Goal: Information Seeking & Learning: Find specific fact

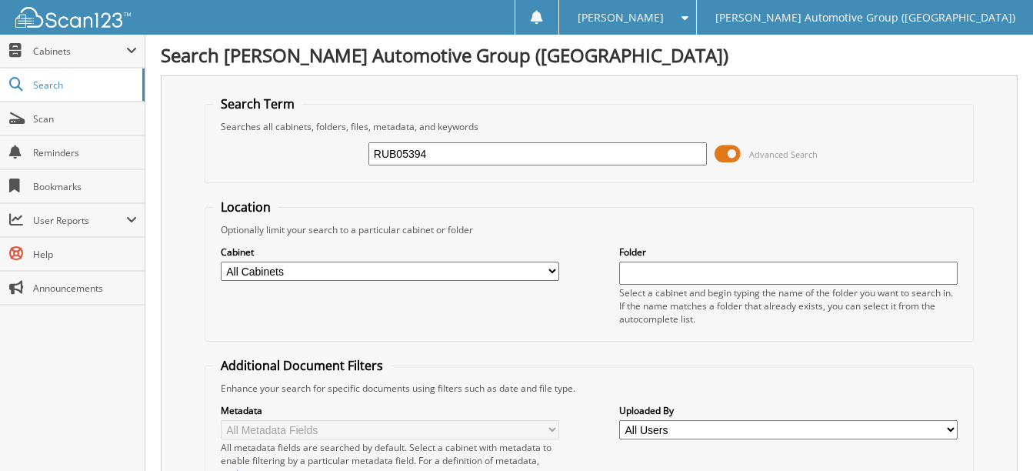
click at [435, 152] on input "RUB05394" at bounding box center [537, 153] width 338 height 23
paste input "[PERSON_NAME]"
type input "B"
click at [393, 153] on input "text" at bounding box center [537, 153] width 338 height 23
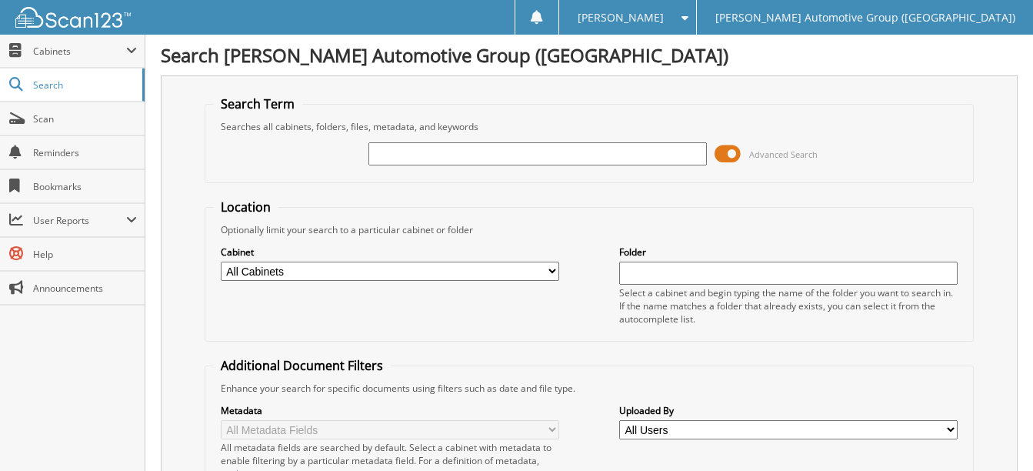
paste input "[US_VEHICLE_IDENTIFICATION_NUMBER]"
type input "[US_VEHICLE_IDENTIFICATION_NUMBER]"
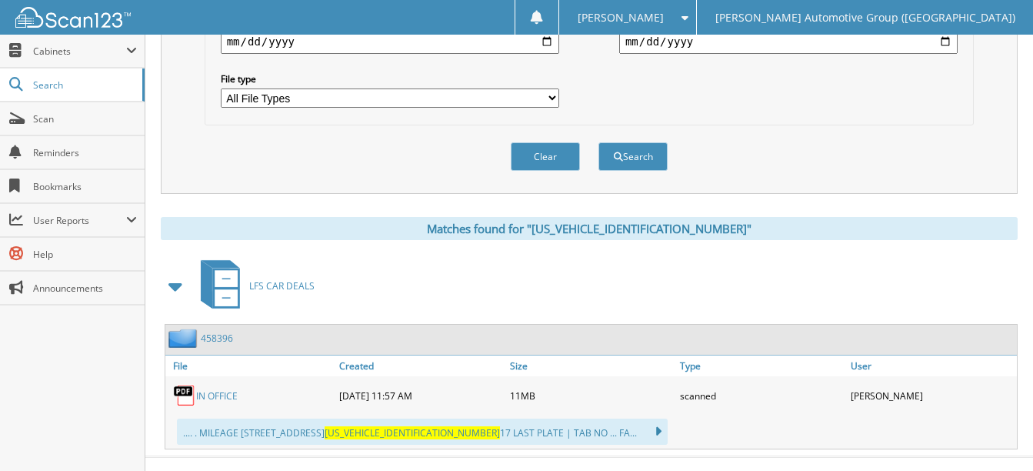
scroll to position [509, 0]
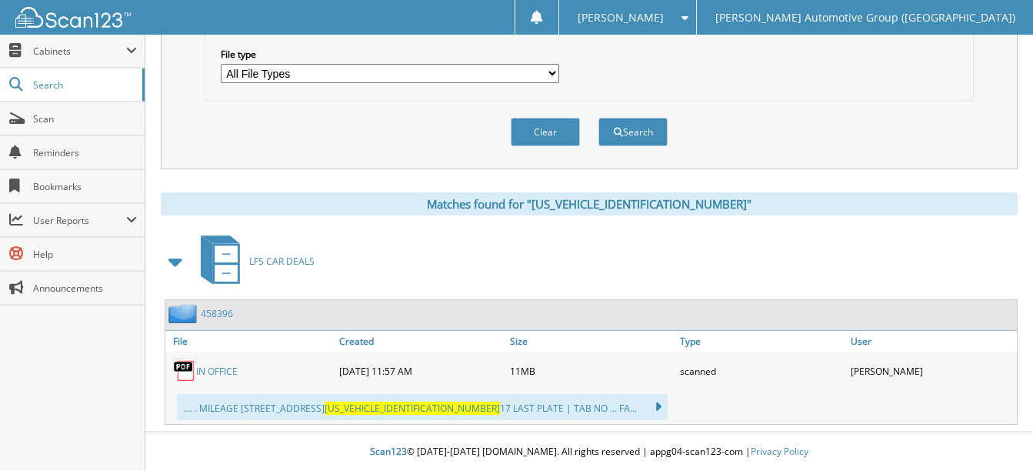
click at [232, 368] on link "IN OFFICE" at bounding box center [217, 371] width 42 height 13
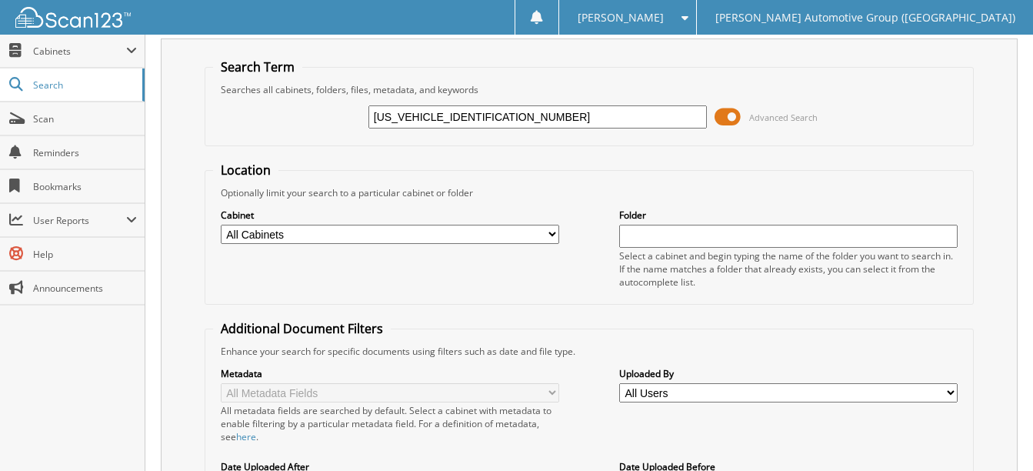
scroll to position [0, 0]
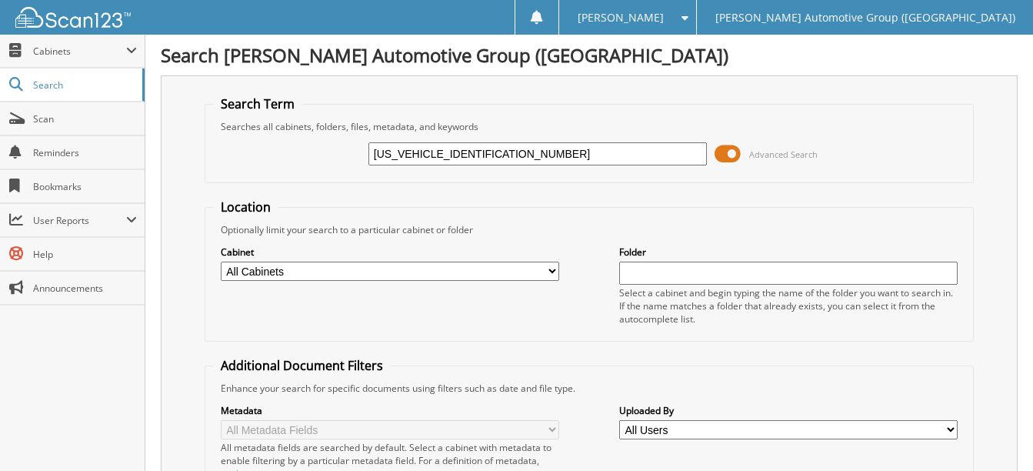
click at [504, 157] on input "1FMCU0GNXRUB05391" at bounding box center [537, 153] width 338 height 23
paste input "MN1SUA79094"
type input "1FMCU0MN1SUA79094"
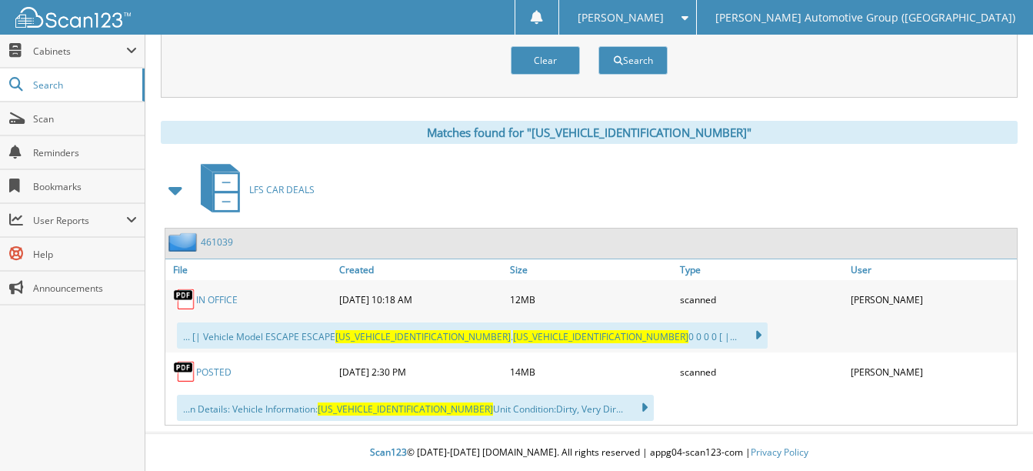
scroll to position [581, 0]
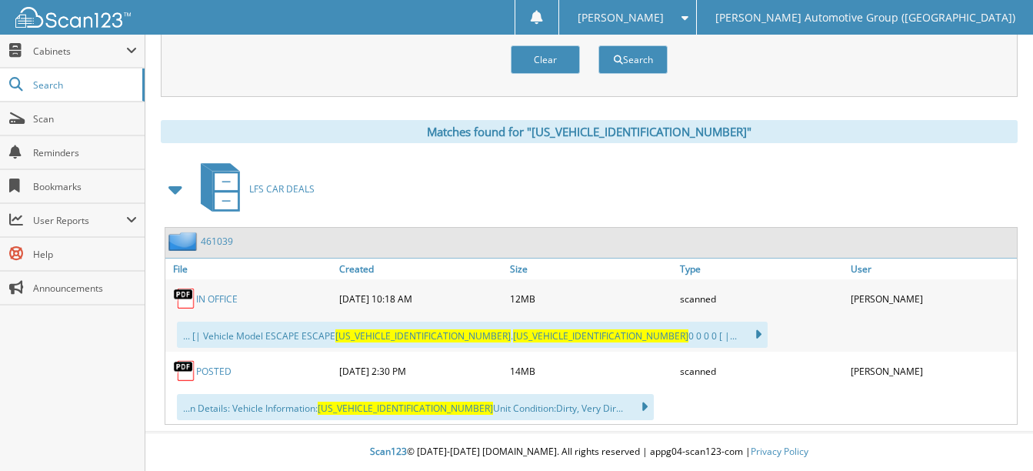
click at [217, 371] on link "POSTED" at bounding box center [213, 371] width 35 height 13
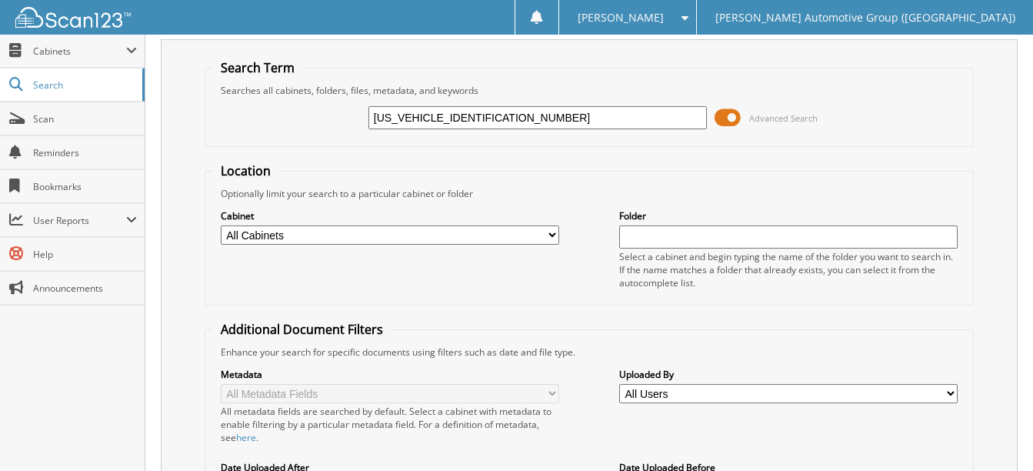
scroll to position [0, 0]
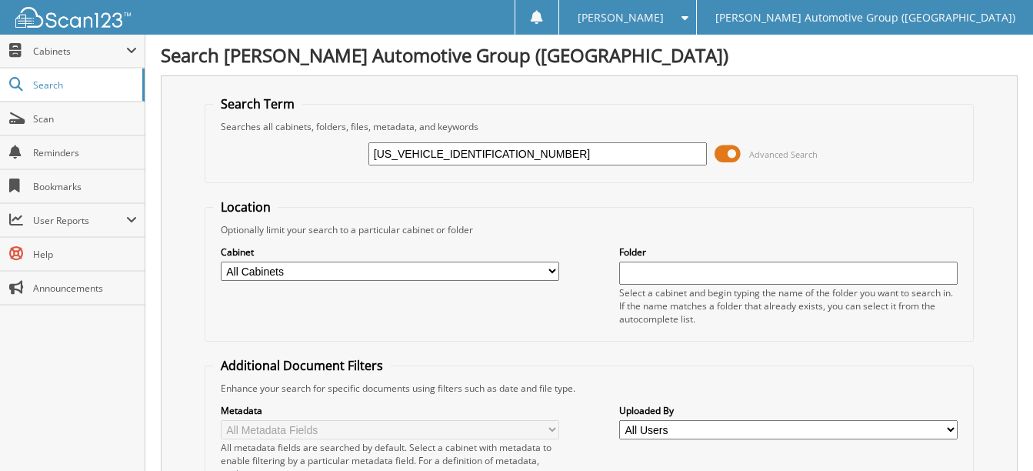
click at [502, 156] on input "1FMCU0MN1SUA79094" at bounding box center [537, 153] width 338 height 23
paste input "BURNESON JR KENNETH"
click at [531, 152] on input "BURNESON JR KENNETH" at bounding box center [537, 153] width 338 height 23
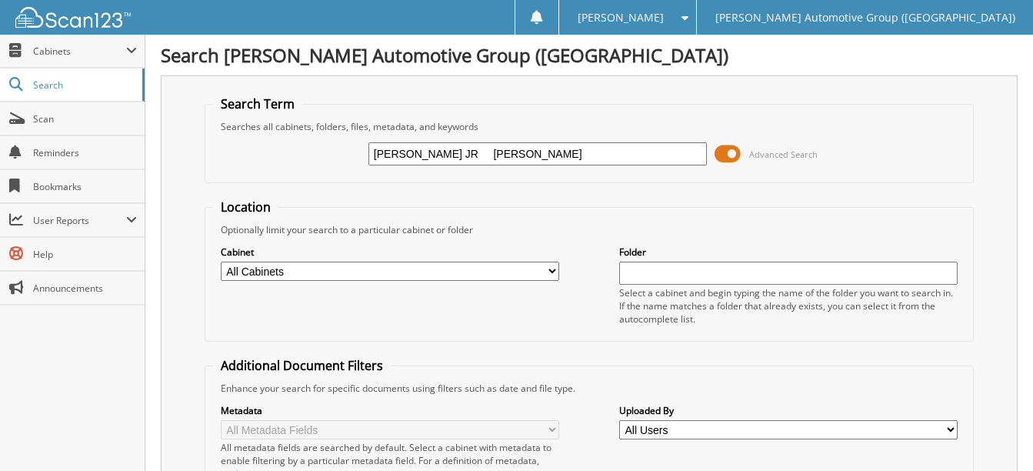
click at [531, 152] on input "BURNESON JR KENNETH" at bounding box center [537, 153] width 338 height 23
paste input "1FTER4PH8RLE29283"
type input "1FTER4PH8RLE29283"
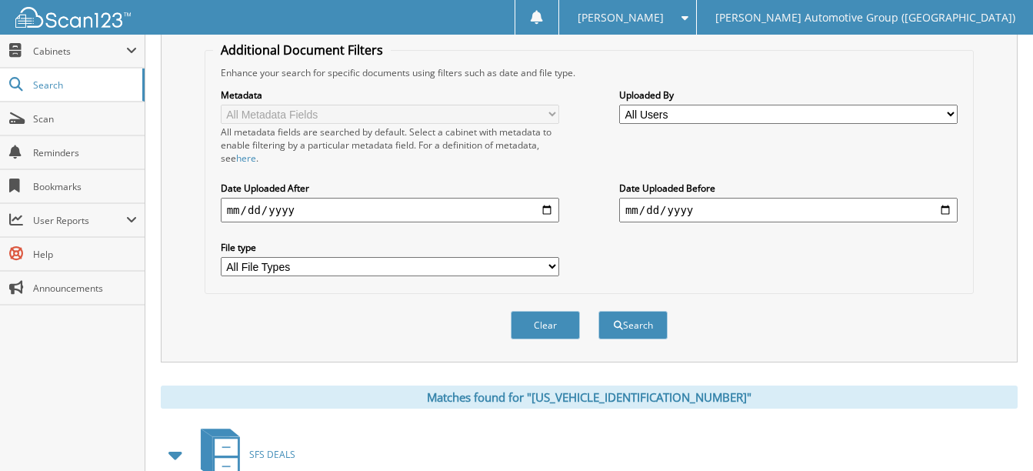
scroll to position [692, 0]
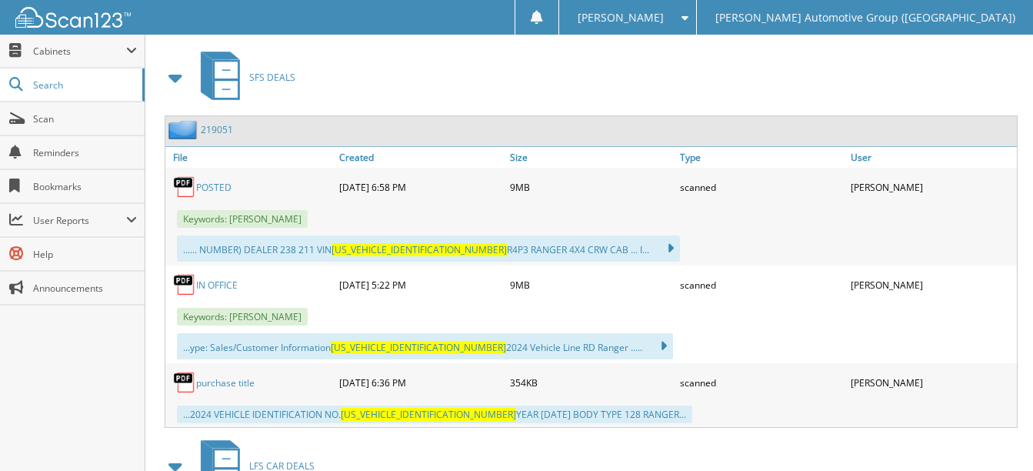
click at [218, 188] on link "POSTED" at bounding box center [213, 187] width 35 height 13
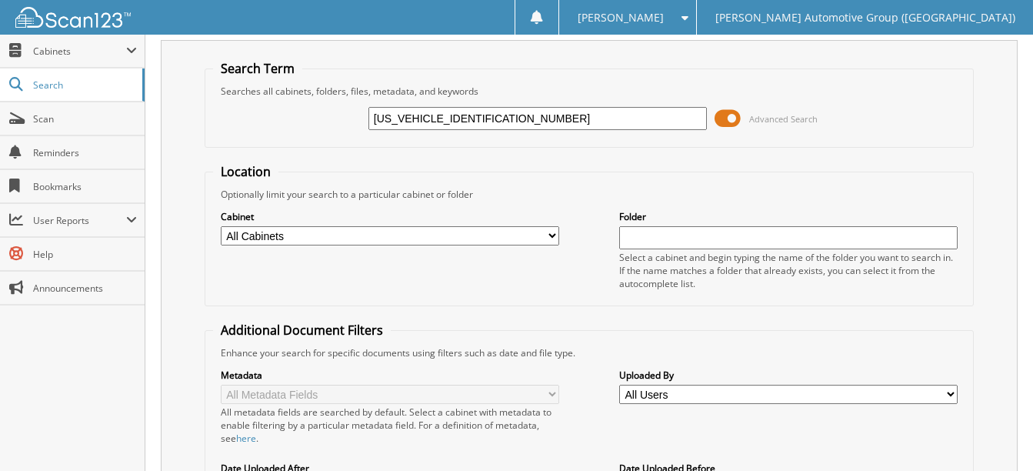
scroll to position [77, 0]
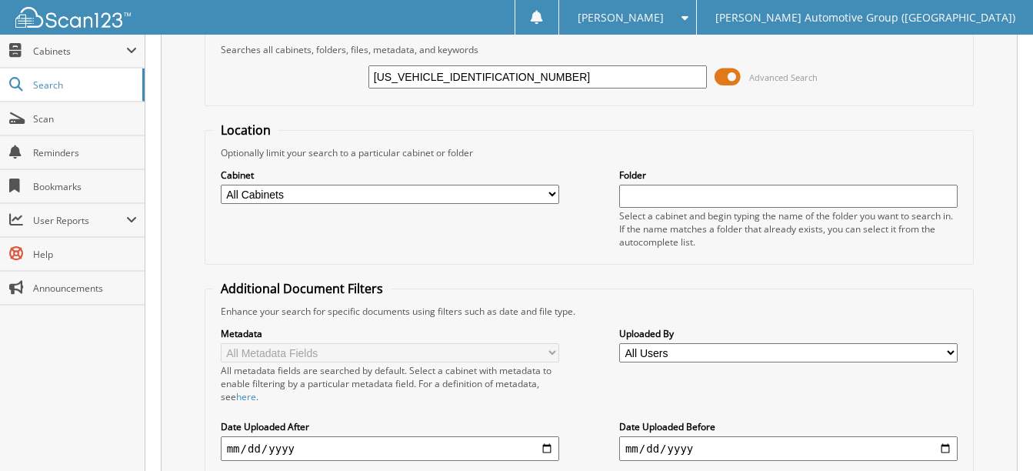
click at [490, 75] on input "1FTER4PH8RLE29283" at bounding box center [537, 76] width 338 height 23
paste input "MCU0GNXSUA07614"
type input "1FMCU0GNXSUA07614"
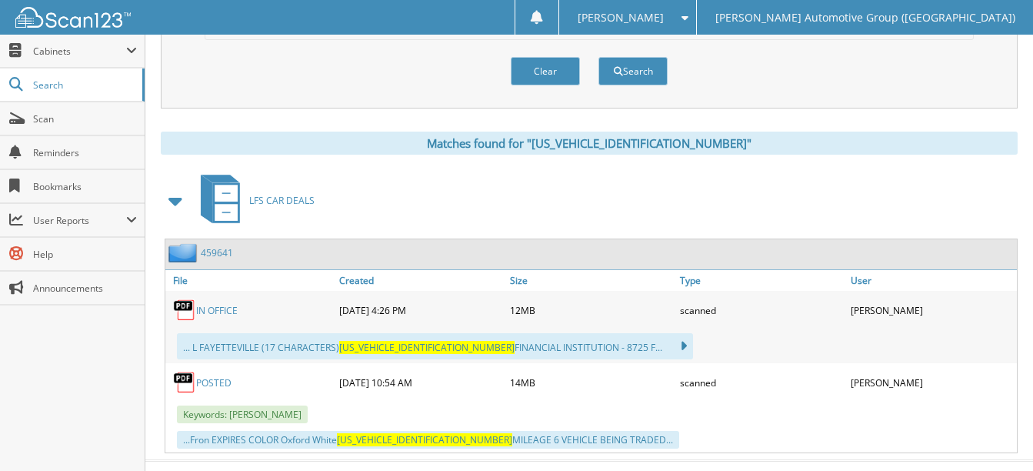
scroll to position [598, 0]
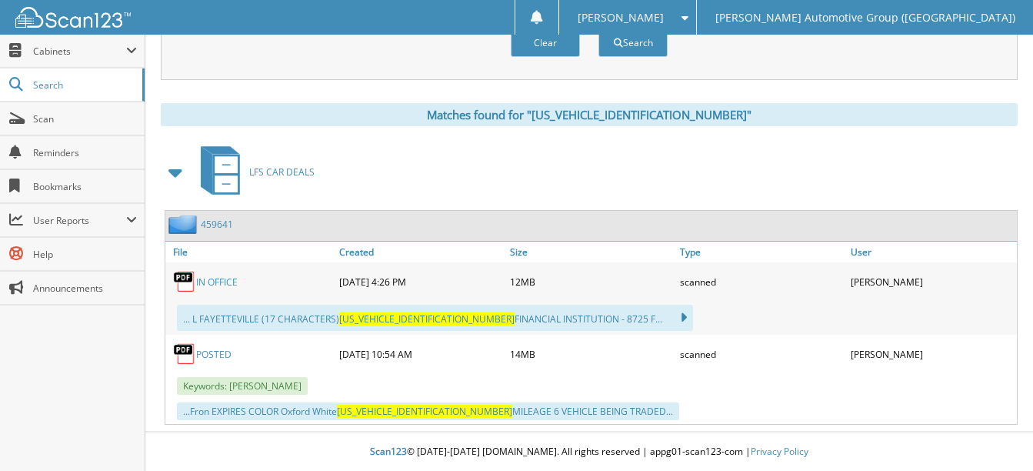
click at [222, 355] on link "POSTED" at bounding box center [213, 354] width 35 height 13
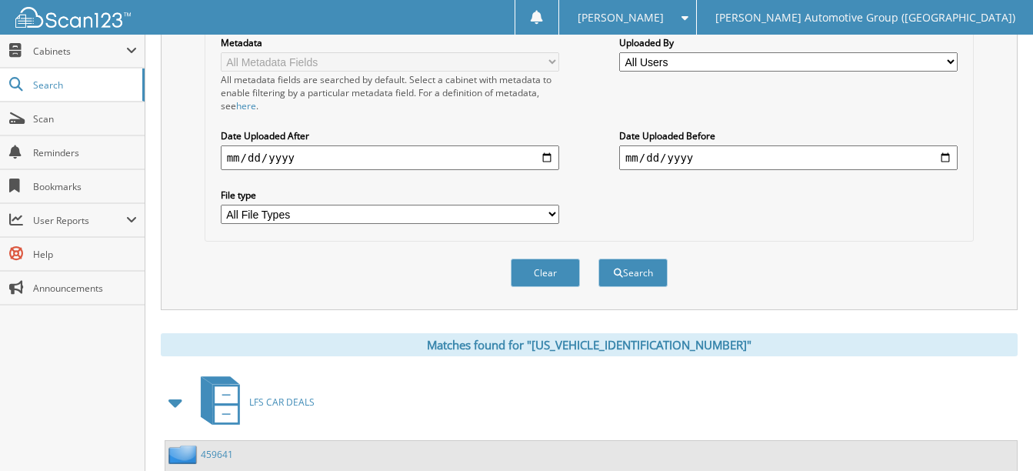
scroll to position [60, 0]
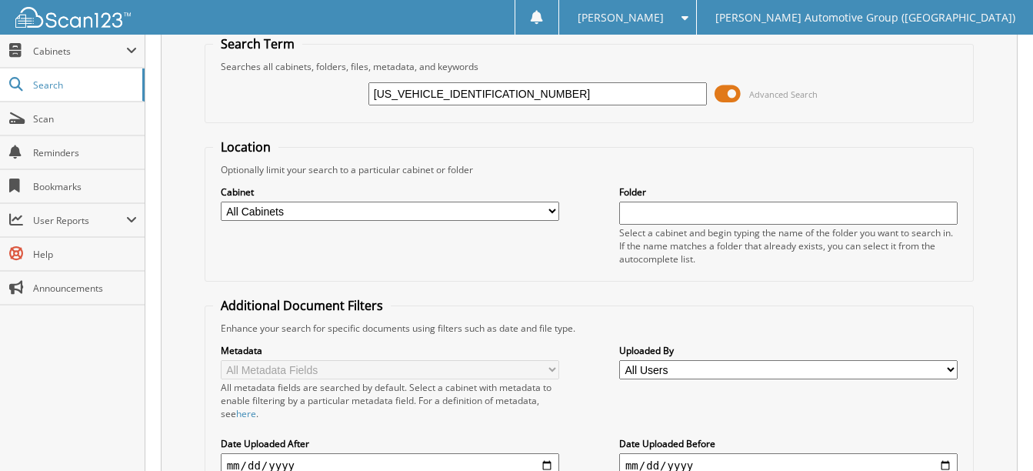
click at [512, 99] on input "1FMCU0GNXSUA07614" at bounding box center [537, 93] width 338 height 23
paste input "DE7AHXRLB4218"
type input "1FMDE7AHXRLB42184"
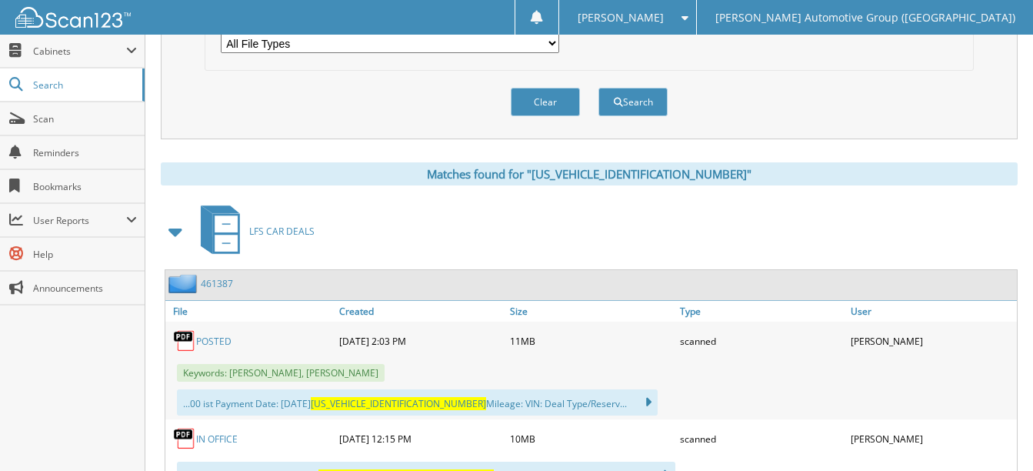
scroll to position [615, 0]
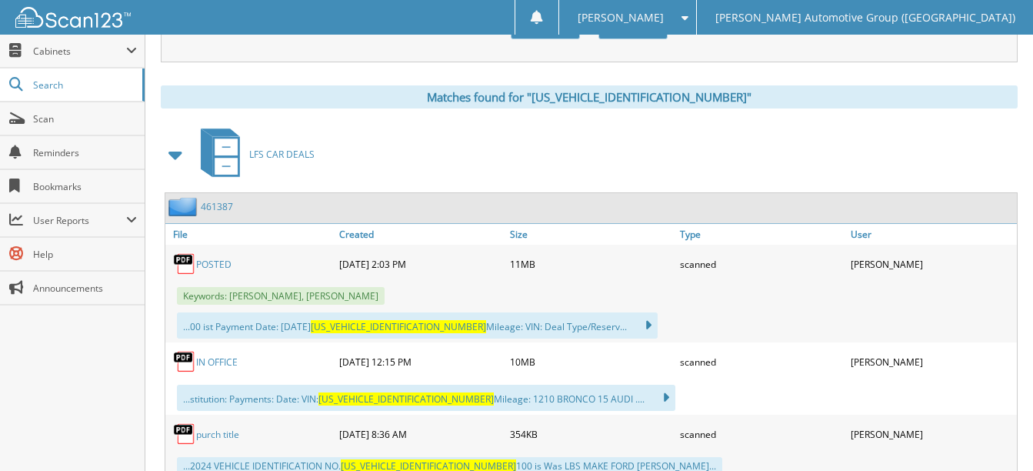
click at [213, 259] on link "POSTED" at bounding box center [213, 264] width 35 height 13
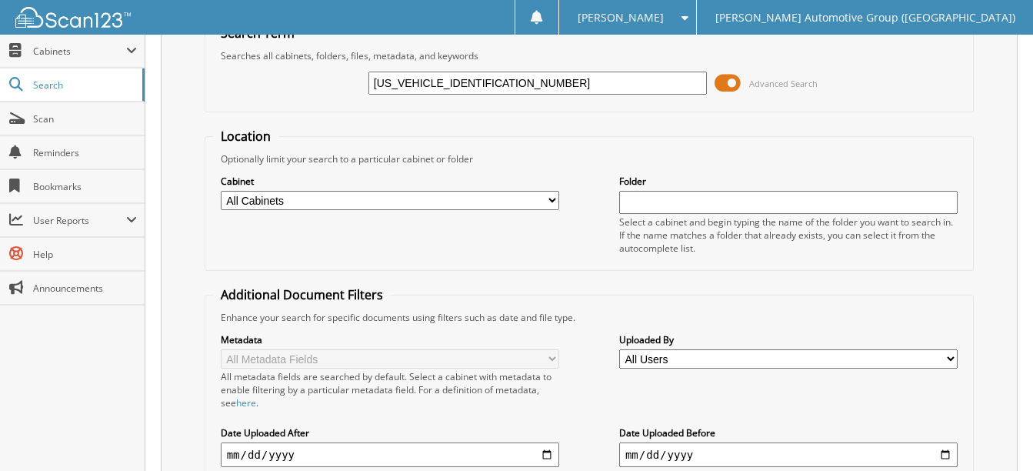
scroll to position [0, 0]
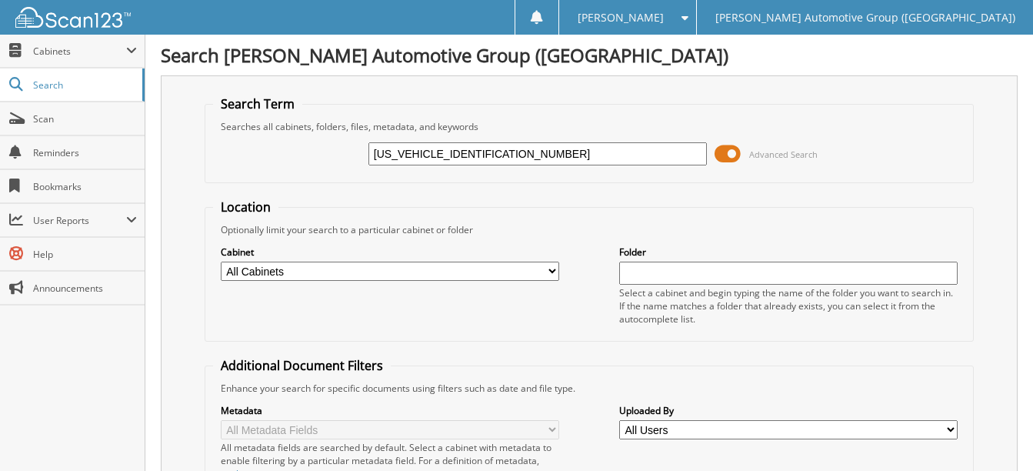
click at [491, 148] on input "1FMDE7AHXRLB42184" at bounding box center [537, 153] width 338 height 23
paste input "UK8DH4SGA63005"
type input "[US_VEHICLE_IDENTIFICATION_NUMBER]"
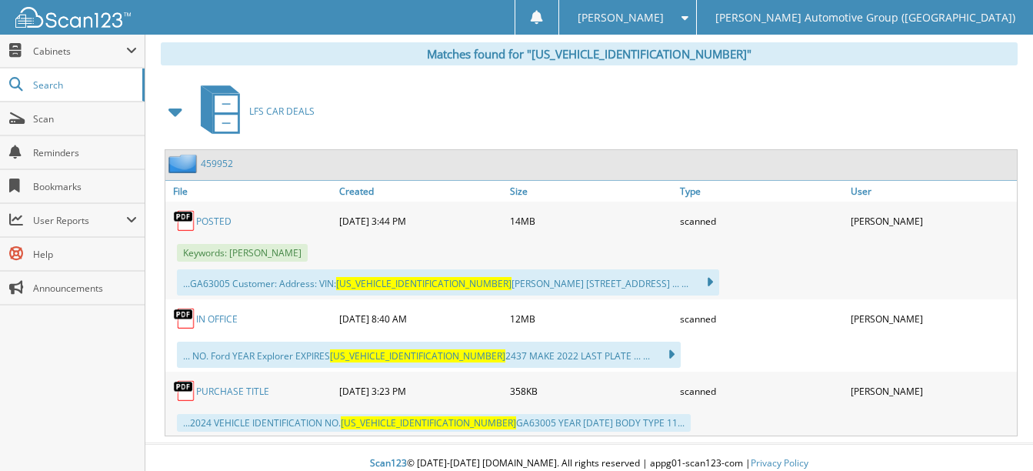
scroll to position [671, 0]
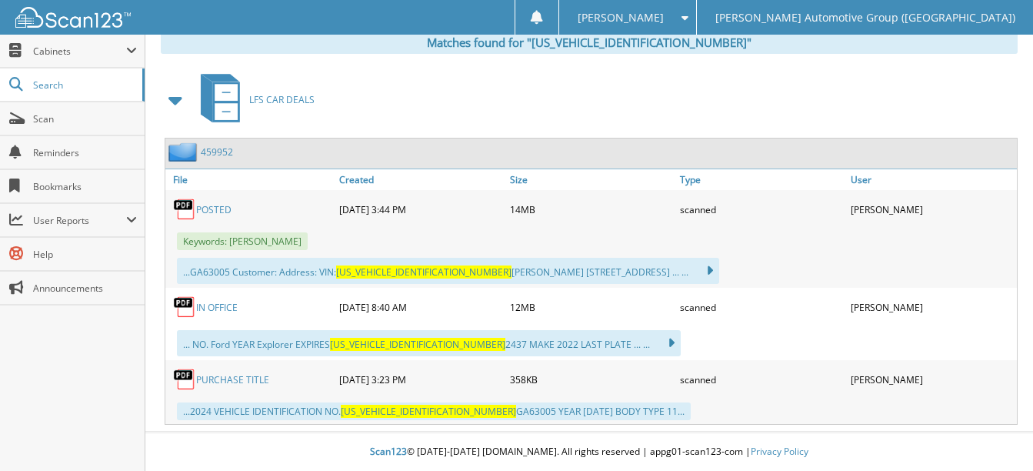
click at [216, 204] on link "POSTED" at bounding box center [213, 209] width 35 height 13
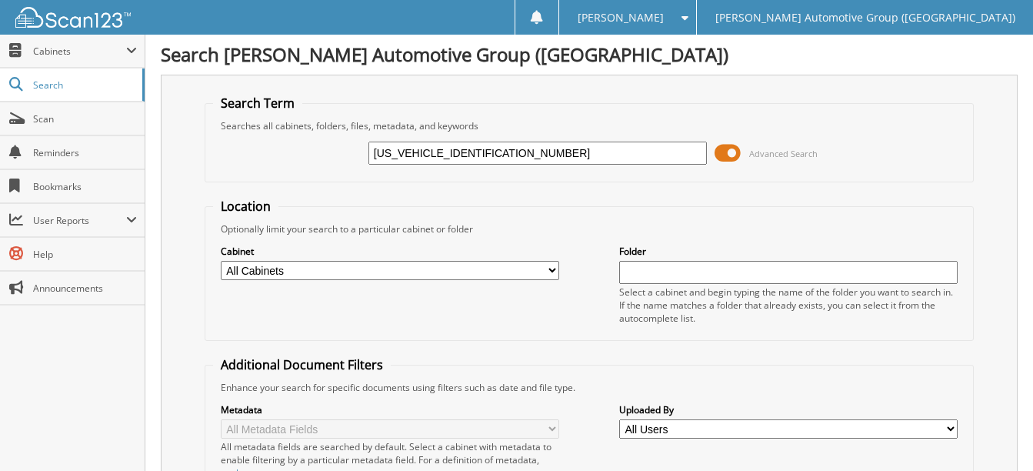
scroll to position [0, 0]
click at [504, 158] on input "[US_VEHICLE_IDENTIFICATION_NUMBER]" at bounding box center [537, 153] width 338 height 23
paste input "CU0GN1RUB49604"
type input "[US_VEHICLE_IDENTIFICATION_NUMBER]"
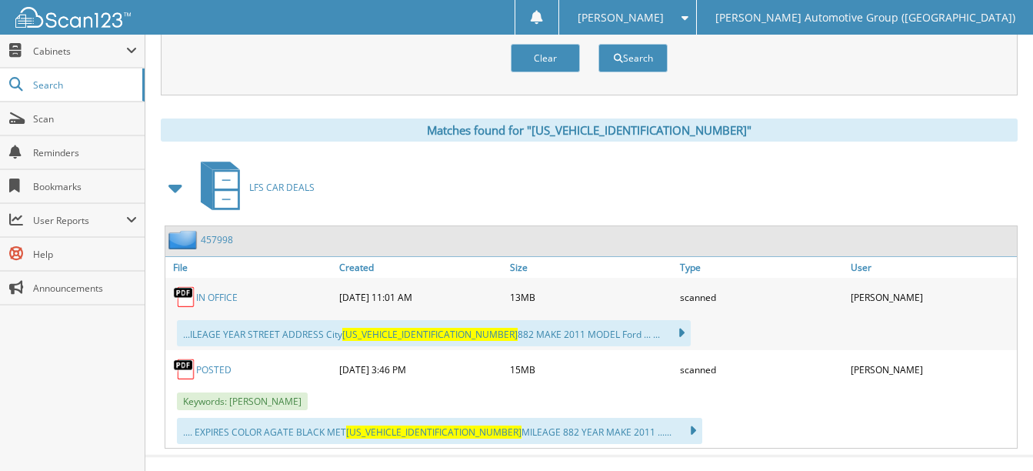
scroll to position [607, 0]
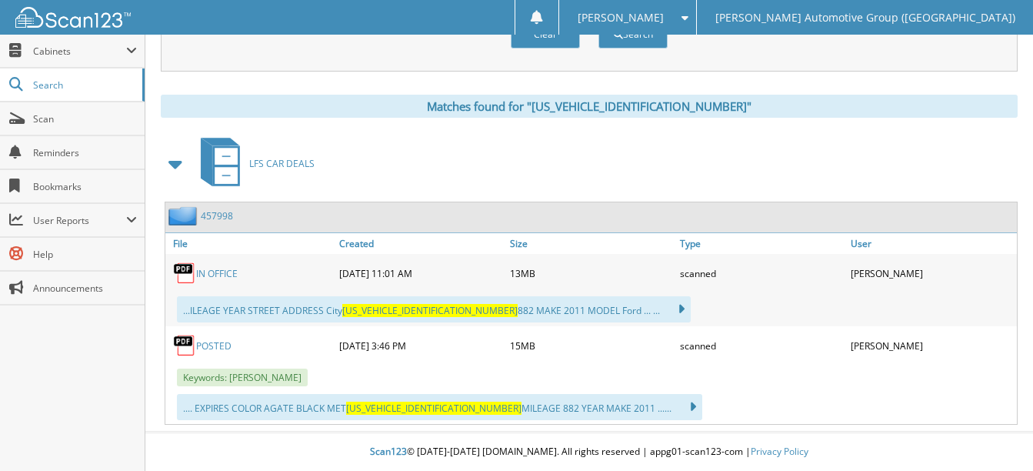
click at [199, 345] on link "POSTED" at bounding box center [213, 345] width 35 height 13
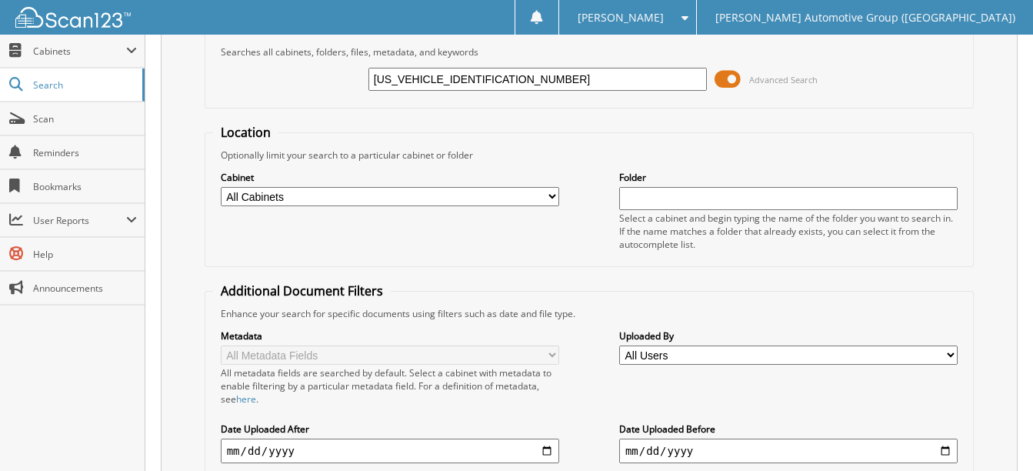
scroll to position [77, 0]
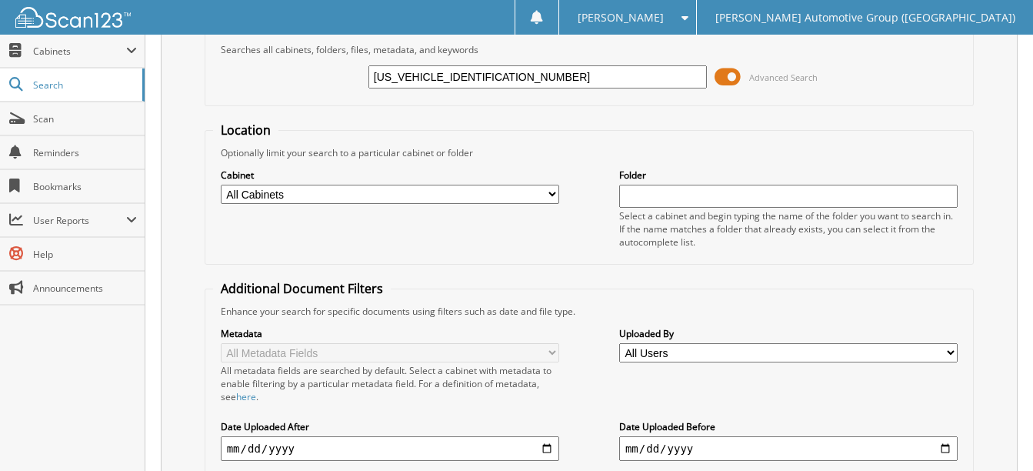
click at [529, 78] on input "1FMCU0GN1RUB49604" at bounding box center [537, 76] width 338 height 23
paste input "29742"
type input "[US_VEHICLE_IDENTIFICATION_NUMBER]"
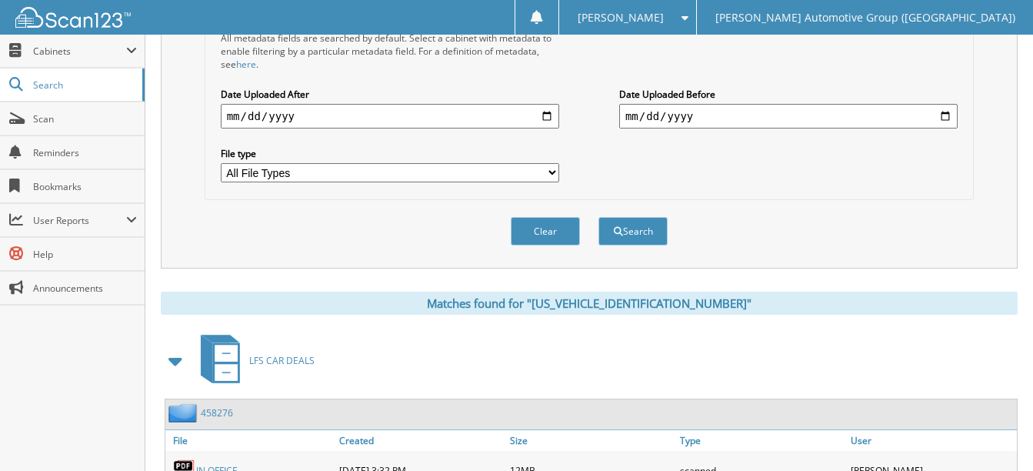
scroll to position [615, 0]
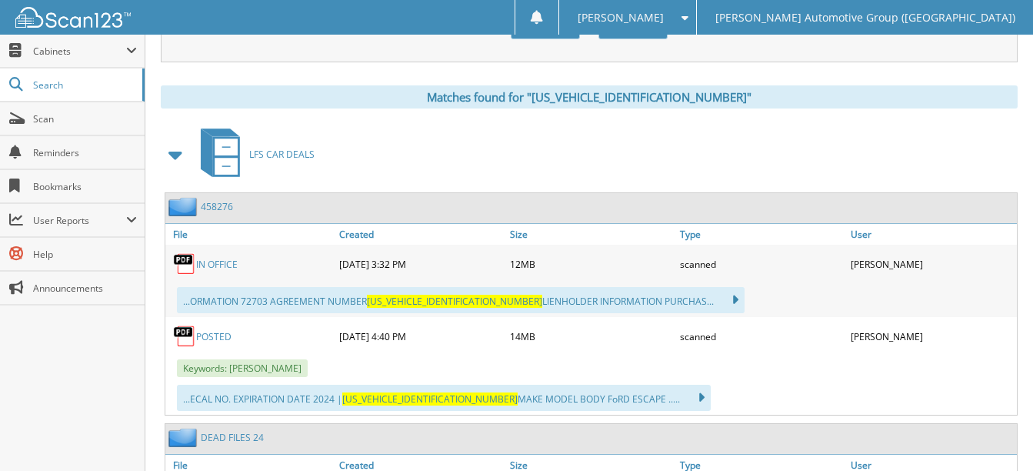
click at [223, 341] on link "POSTED" at bounding box center [213, 336] width 35 height 13
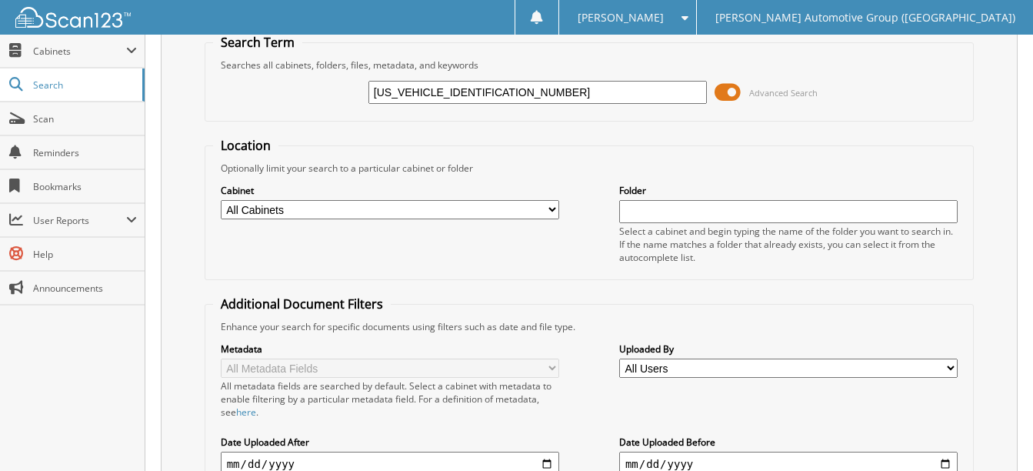
scroll to position [0, 0]
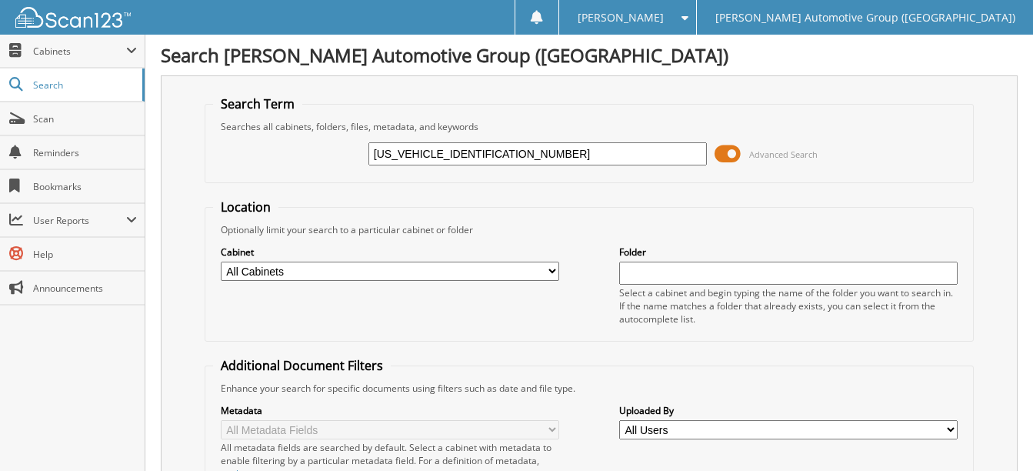
click at [501, 154] on input "1FMCU0GN1RUB29742" at bounding box center [537, 153] width 338 height 23
paste input "XRUB04516"
type input "[US_VEHICLE_IDENTIFICATION_NUMBER]"
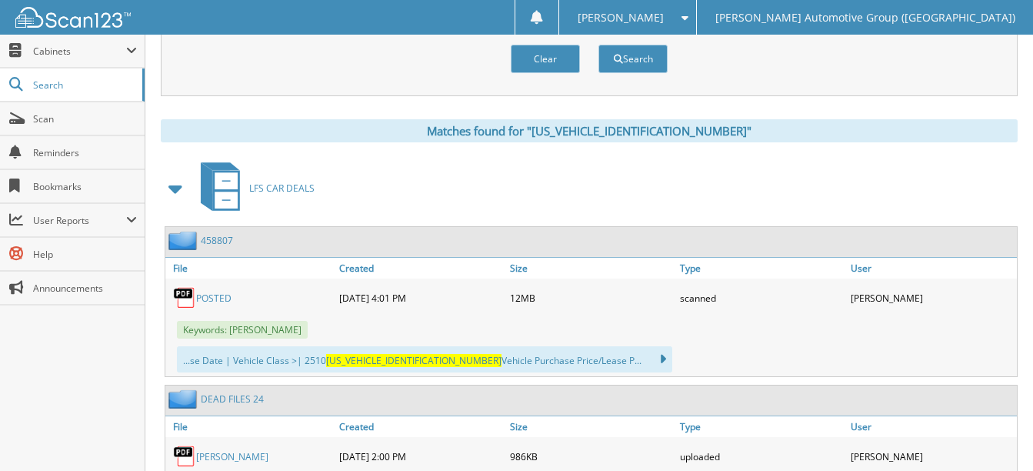
scroll to position [685, 0]
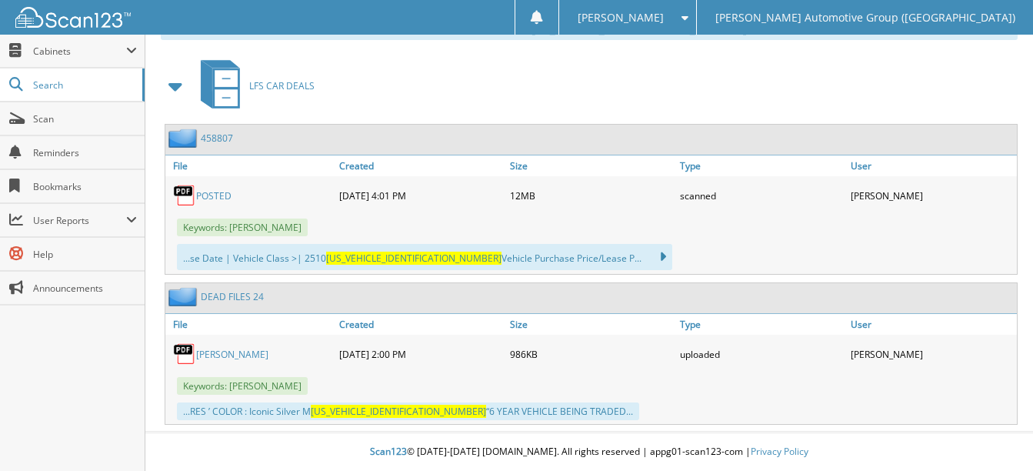
click at [213, 194] on link "POSTED" at bounding box center [213, 195] width 35 height 13
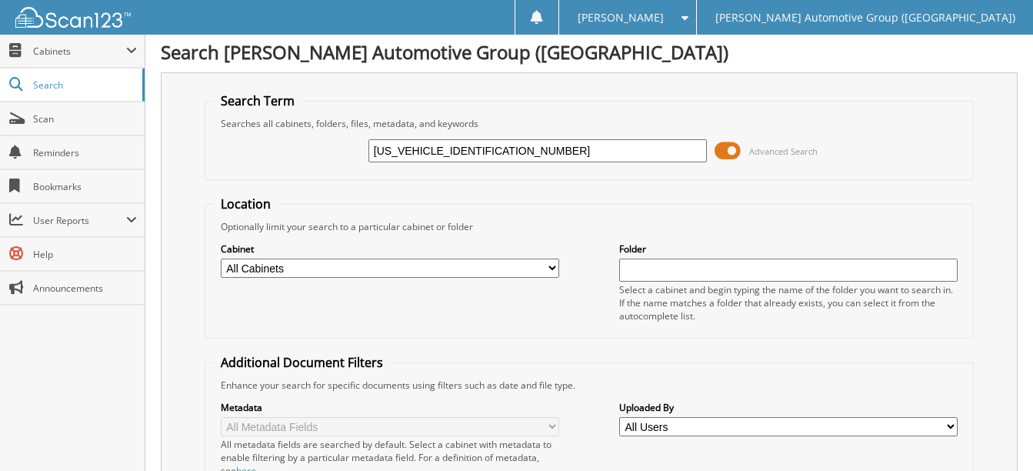
scroll to position [0, 0]
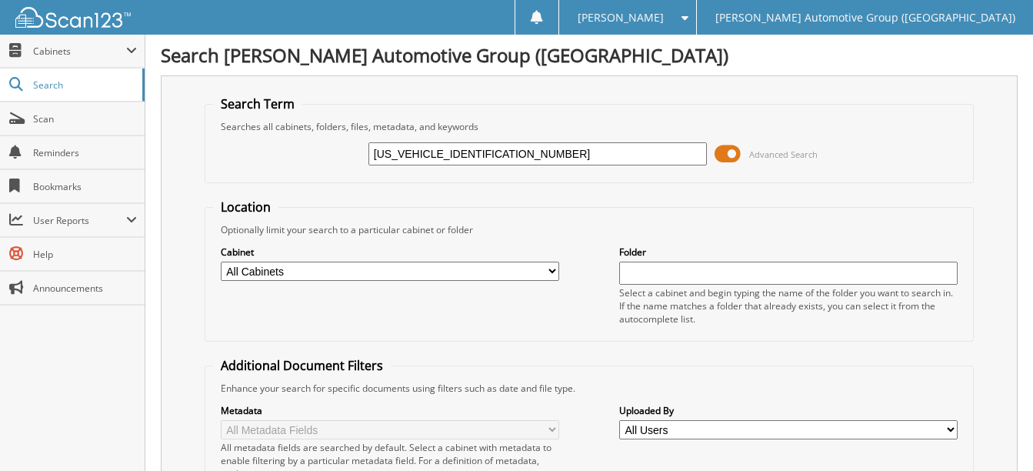
click at [501, 155] on input "[US_VEHICLE_IDENTIFICATION_NUMBER]" at bounding box center [537, 153] width 338 height 23
paste input "5083"
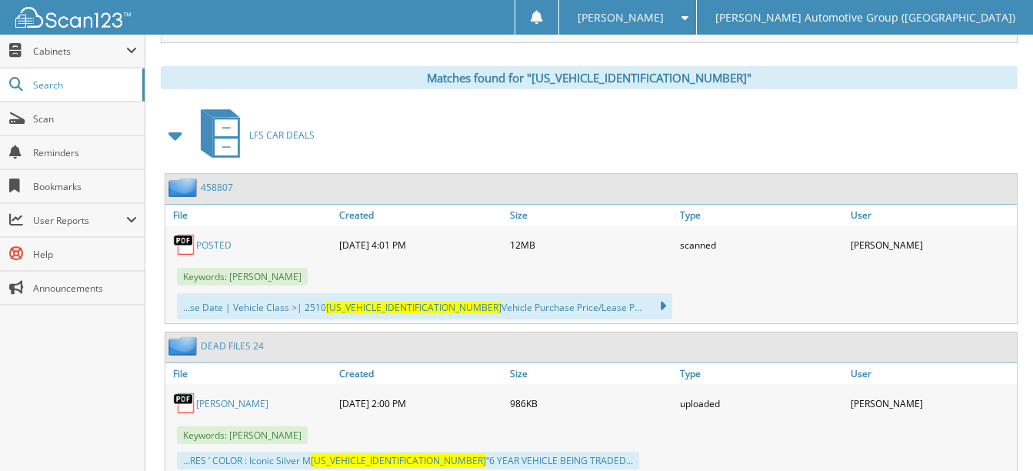
scroll to position [608, 0]
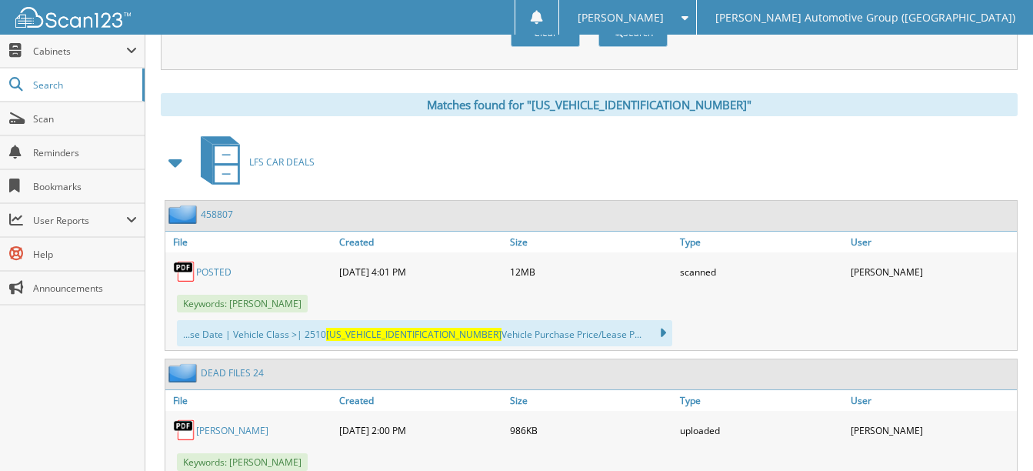
type input "[US_VEHICLE_IDENTIFICATION_NUMBER]"
click at [598, 18] on button "Search" at bounding box center [632, 32] width 69 height 28
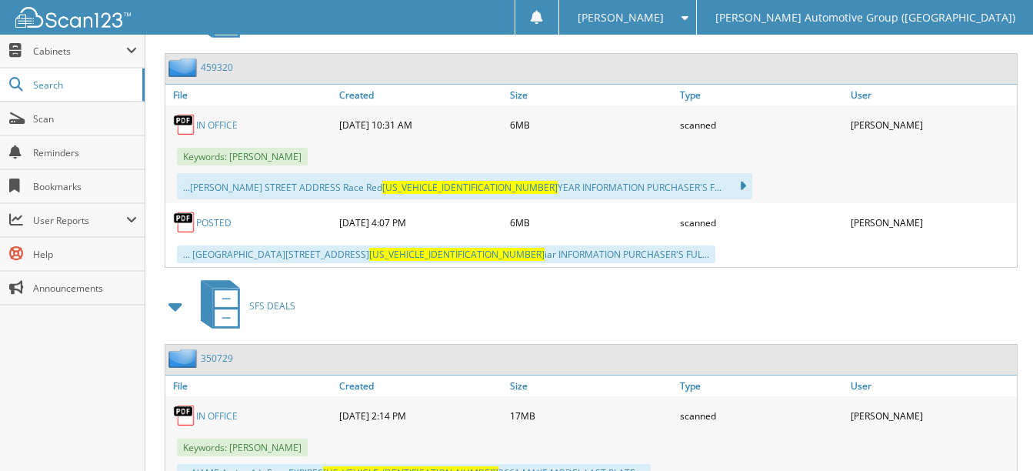
scroll to position [769, 0]
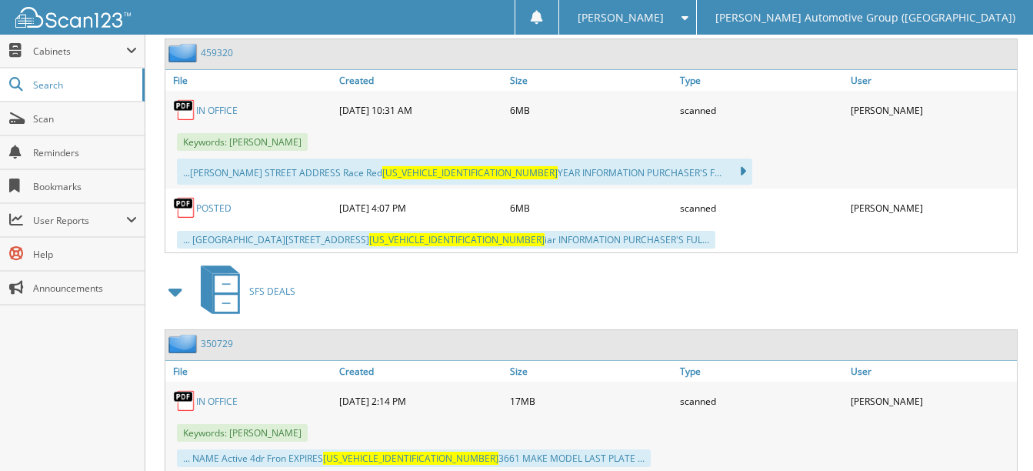
click at [210, 206] on link "POSTED" at bounding box center [213, 208] width 35 height 13
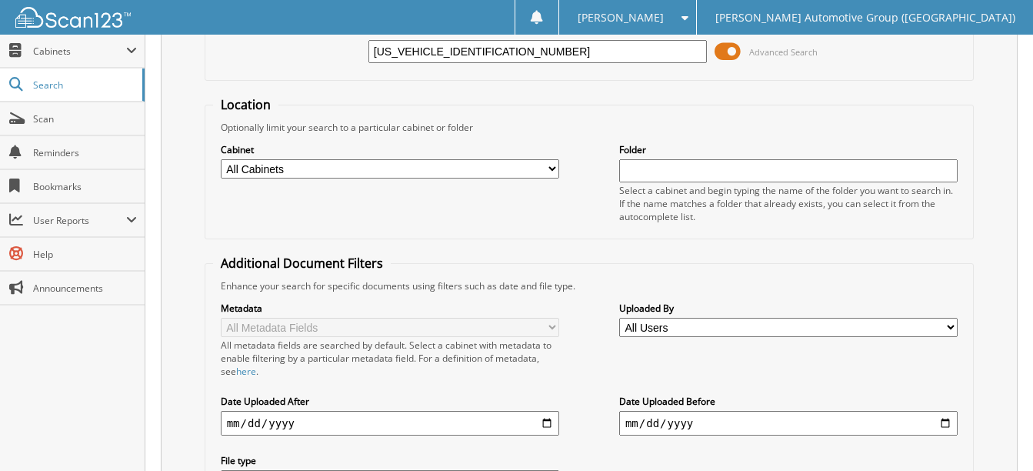
scroll to position [0, 0]
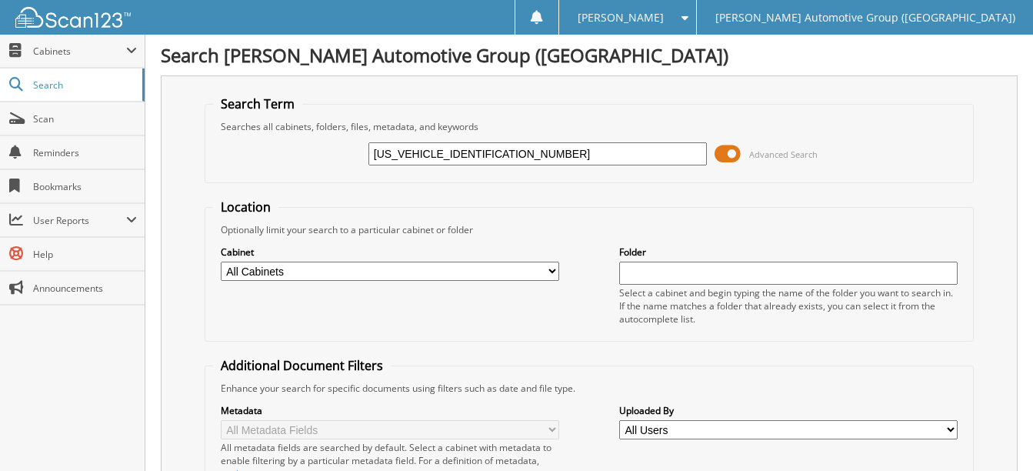
click at [514, 155] on input "1FMCU0GNXRUB05083" at bounding box center [537, 153] width 338 height 23
paste input "3FMCR9B67RRF04210"
type input "3FMCR9B67RRF04210"
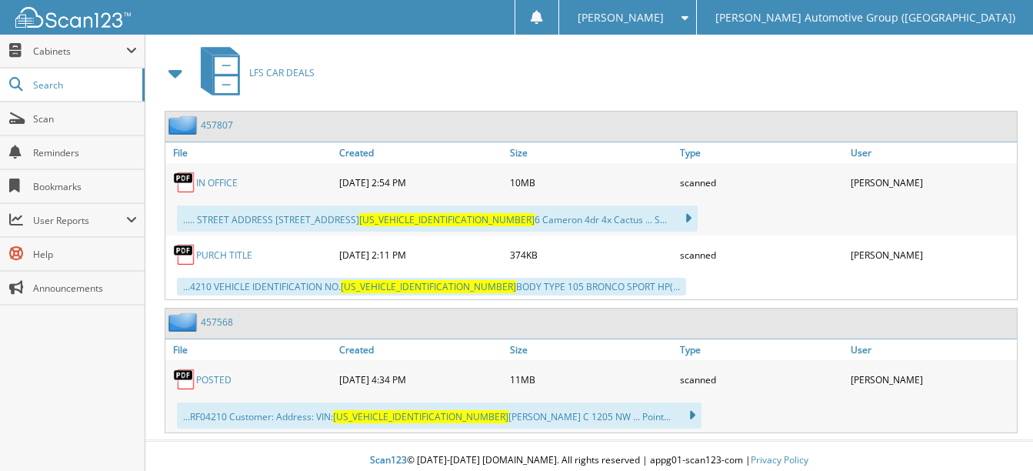
scroll to position [706, 0]
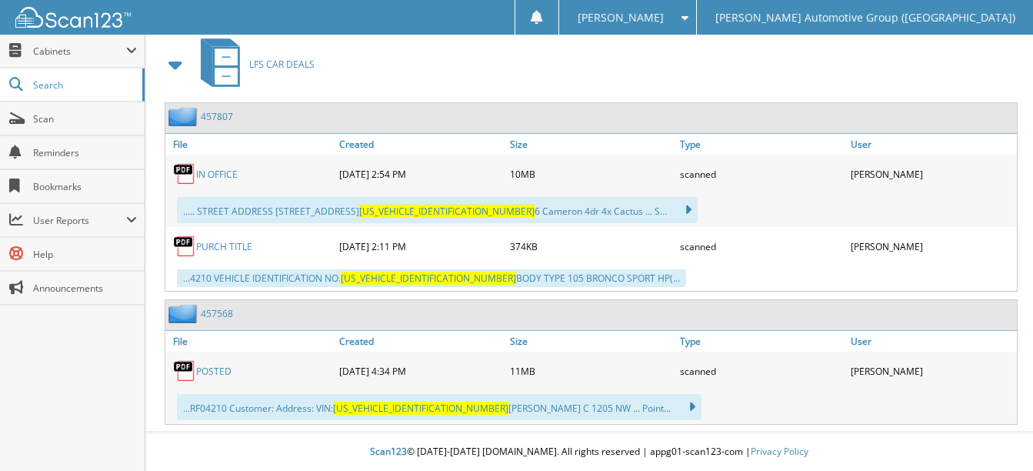
click at [232, 371] on div "POSTED" at bounding box center [250, 370] width 170 height 31
click at [216, 371] on link "POSTED" at bounding box center [213, 371] width 35 height 13
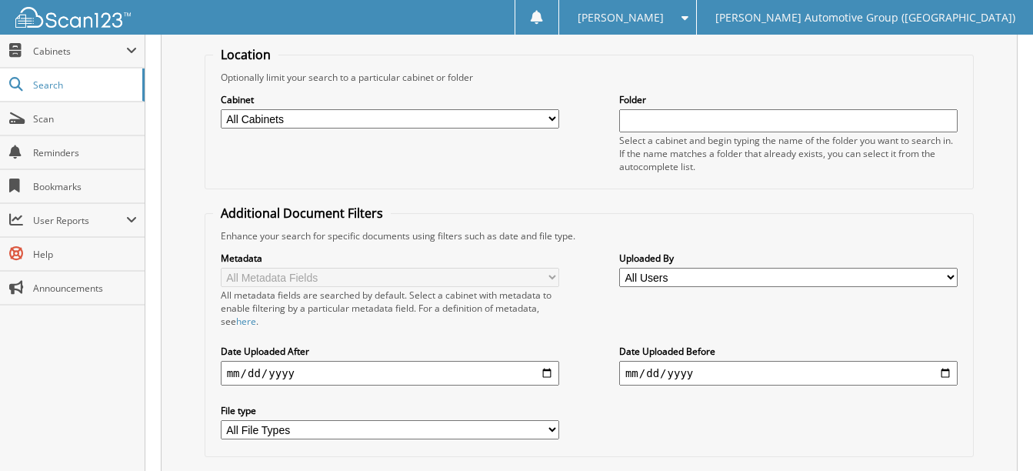
scroll to position [14, 0]
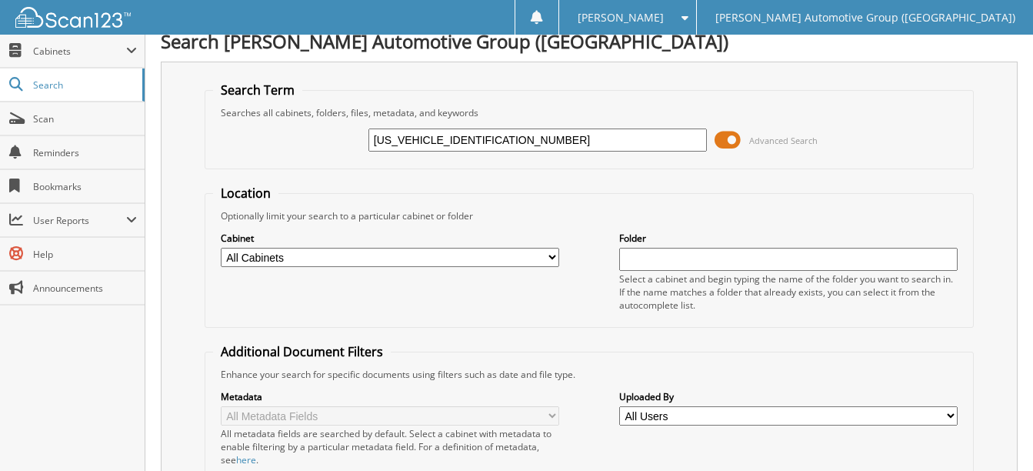
click at [491, 141] on input "[US_VEHICLE_IDENTIFICATION_NUMBER]" at bounding box center [537, 139] width 338 height 23
paste input "1FTEX2KP1RKE89405"
type input "1FTEX2KP1RKE89405"
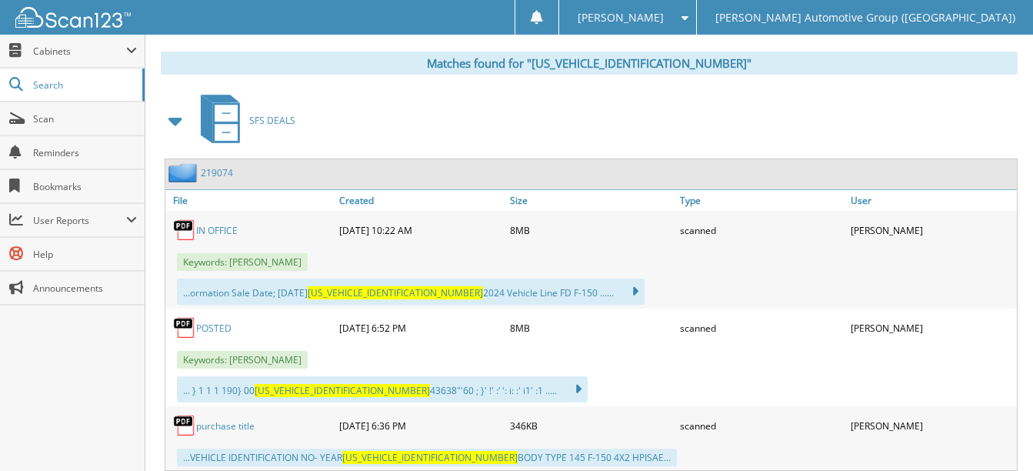
scroll to position [692, 0]
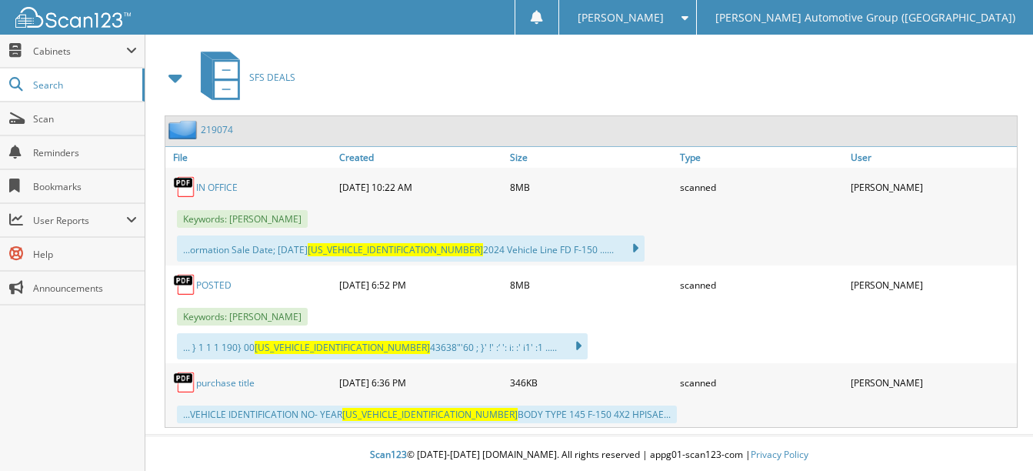
click at [224, 285] on link "POSTED" at bounding box center [213, 284] width 35 height 13
click at [221, 189] on link "IN OFFICE" at bounding box center [217, 187] width 42 height 13
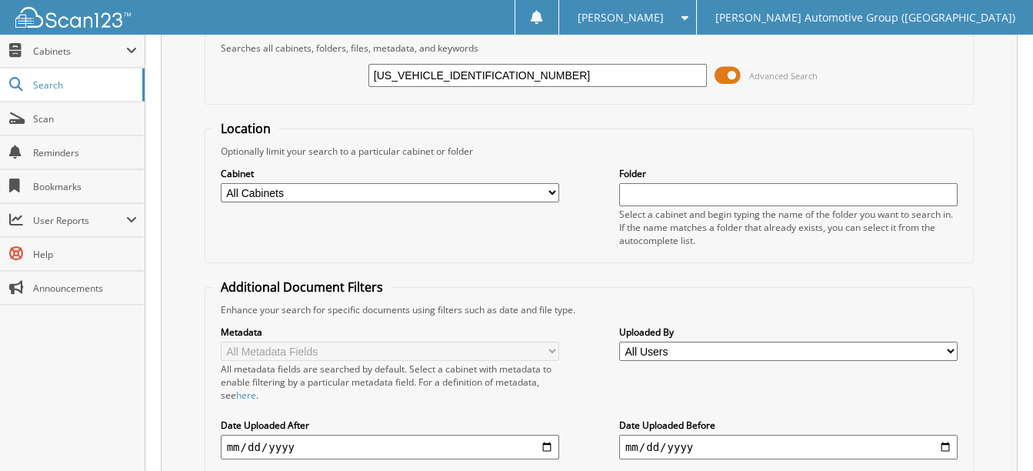
scroll to position [77, 0]
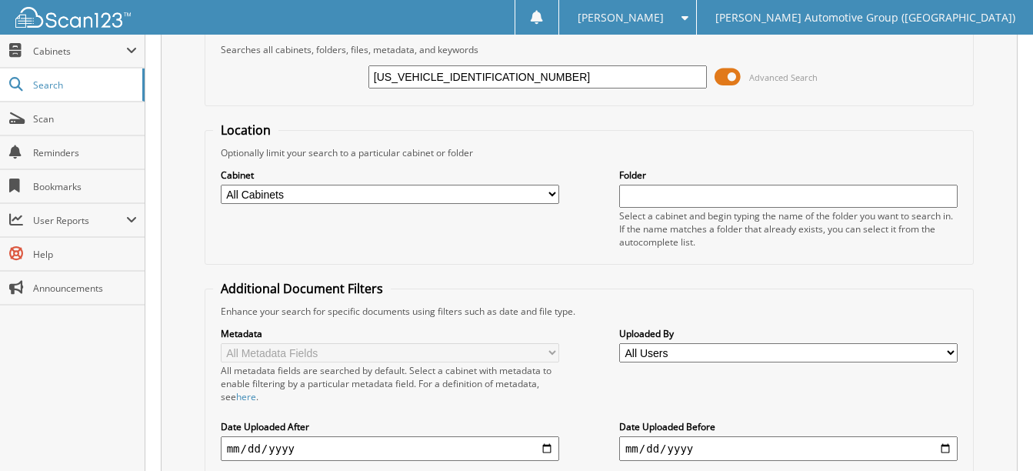
click at [491, 71] on input "1FTEX2KP1RKE89405" at bounding box center [537, 76] width 338 height 23
paste input "R4PH8SLE15888"
type input "[US_VEHICLE_IDENTIFICATION_NUMBER]"
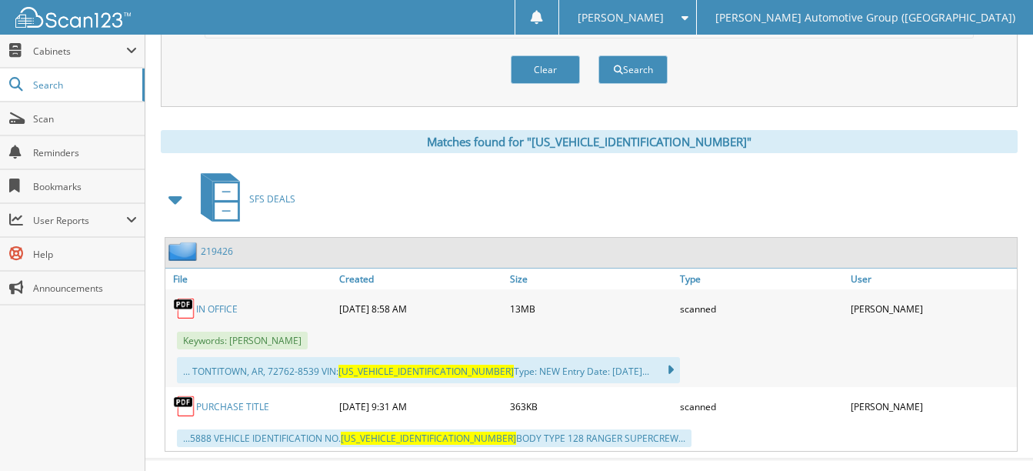
scroll to position [598, 0]
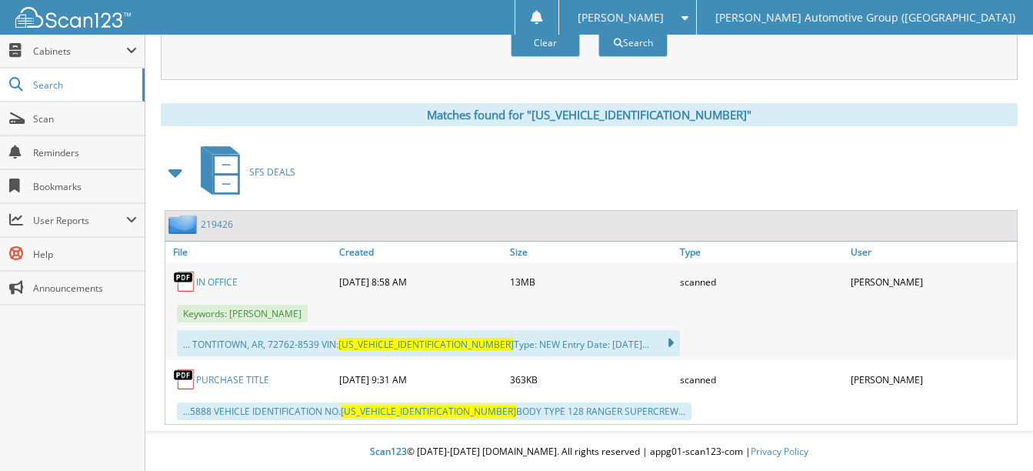
click at [220, 281] on link "IN OFFICE" at bounding box center [217, 281] width 42 height 13
